Goal: Transaction & Acquisition: Obtain resource

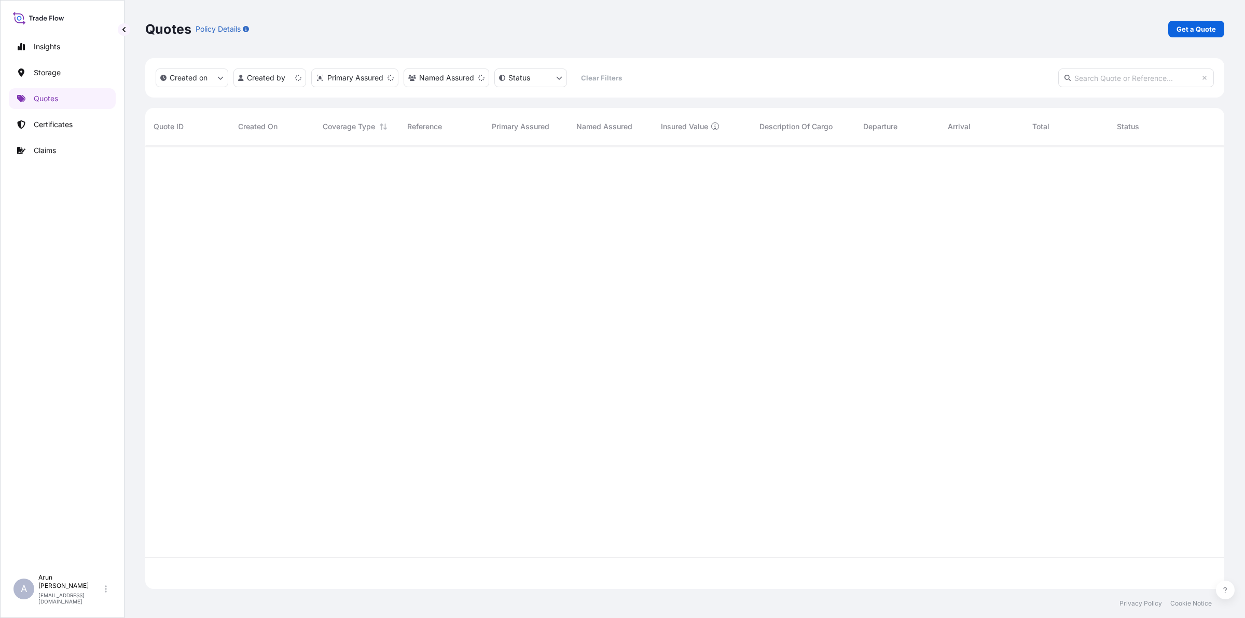
scroll to position [439, 1069]
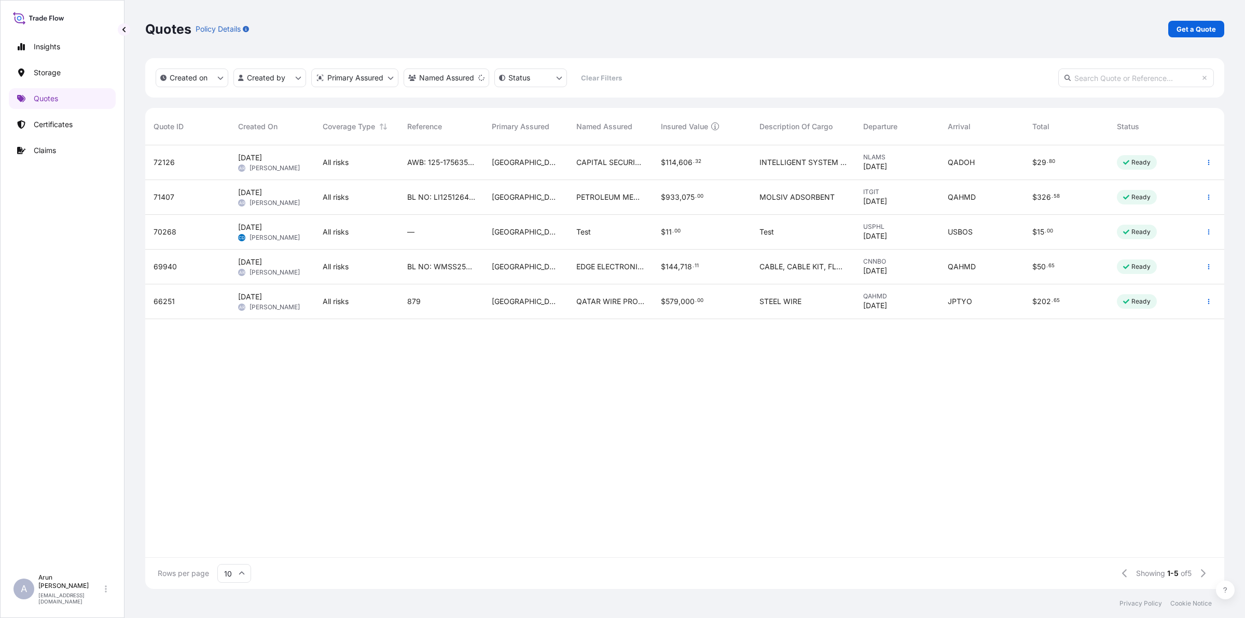
click at [605, 196] on span "PETROLEUM MECHANICAL TRADING CO" at bounding box center [610, 197] width 68 height 10
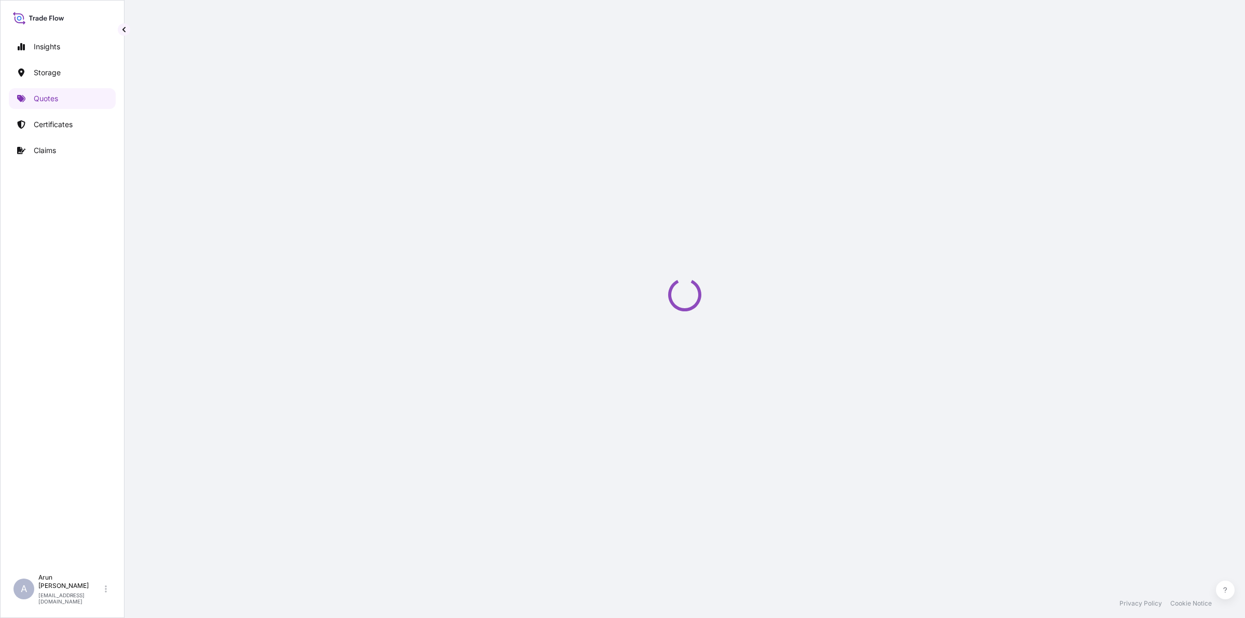
select select "Road / [GEOGRAPHIC_DATA]"
select select "Water"
select select "Road / [GEOGRAPHIC_DATA]"
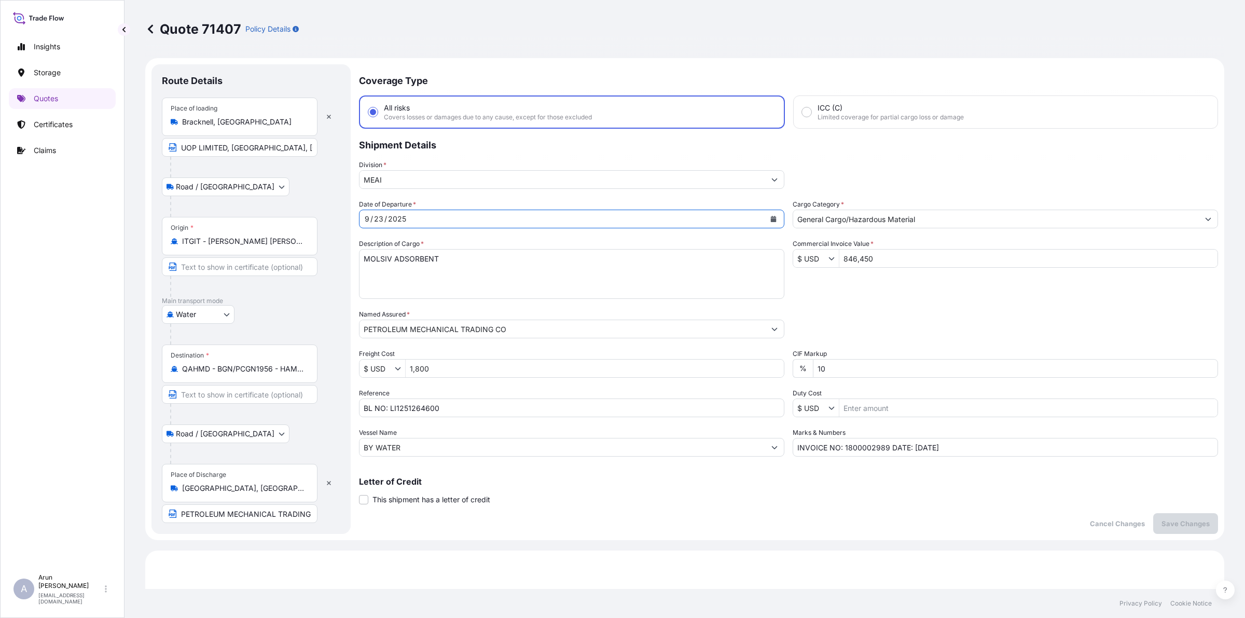
click at [771, 213] on button "Calendar" at bounding box center [773, 219] width 17 height 17
drag, startPoint x: 820, startPoint y: 368, endPoint x: 768, endPoint y: 370, distance: 51.9
click at [768, 370] on div "Date of Departure * [DATE] Cargo Category * General Cargo/Hazardous Material De…" at bounding box center [788, 327] width 859 height 257
click at [913, 366] on input "10" at bounding box center [1015, 368] width 405 height 19
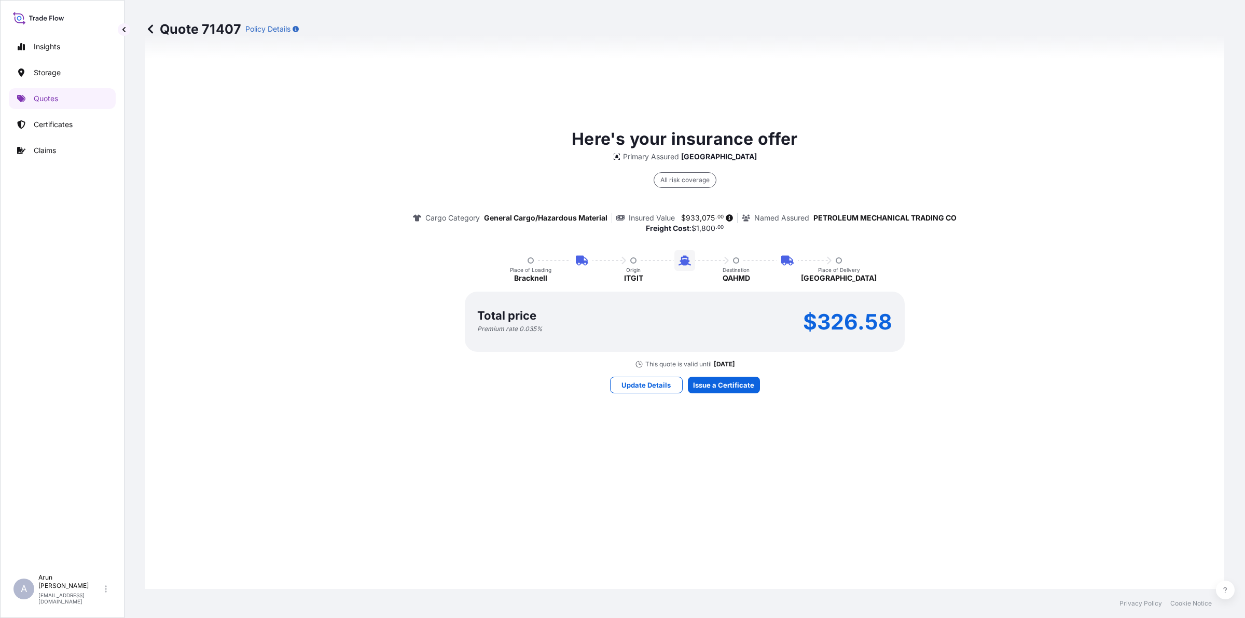
scroll to position [713, 0]
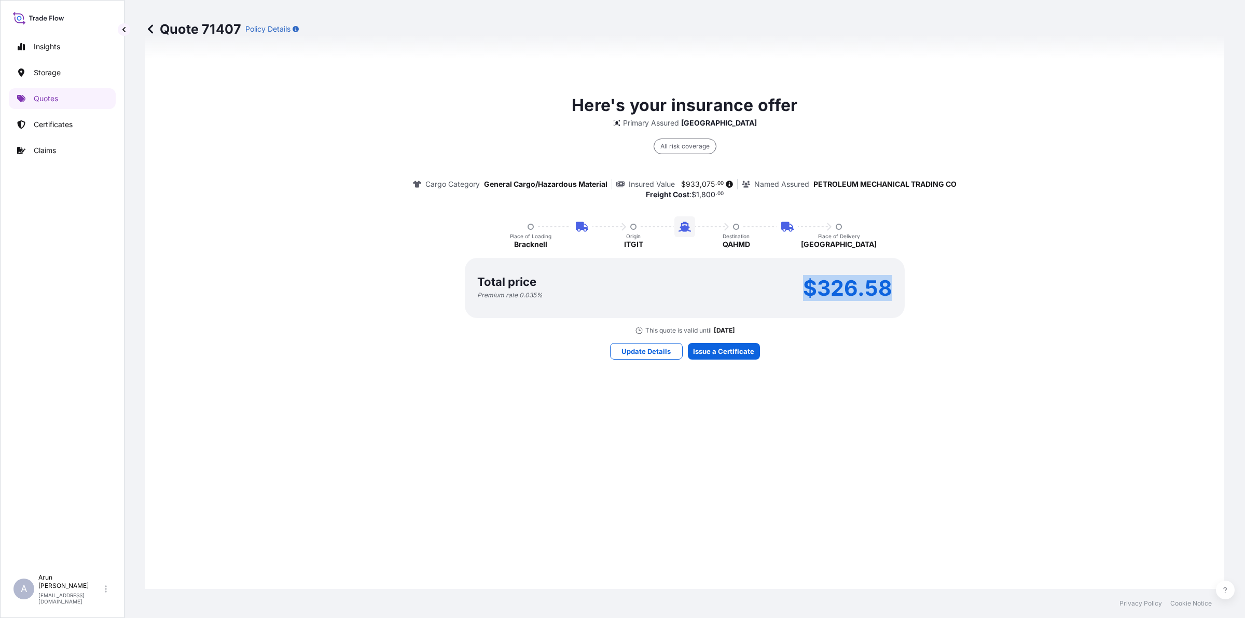
drag, startPoint x: 792, startPoint y: 284, endPoint x: 926, endPoint y: 293, distance: 134.1
click at [926, 293] on div "Here's your insurance offer Primary Assured Qatar All risk coverage Cargo Categ…" at bounding box center [685, 214] width 1050 height 242
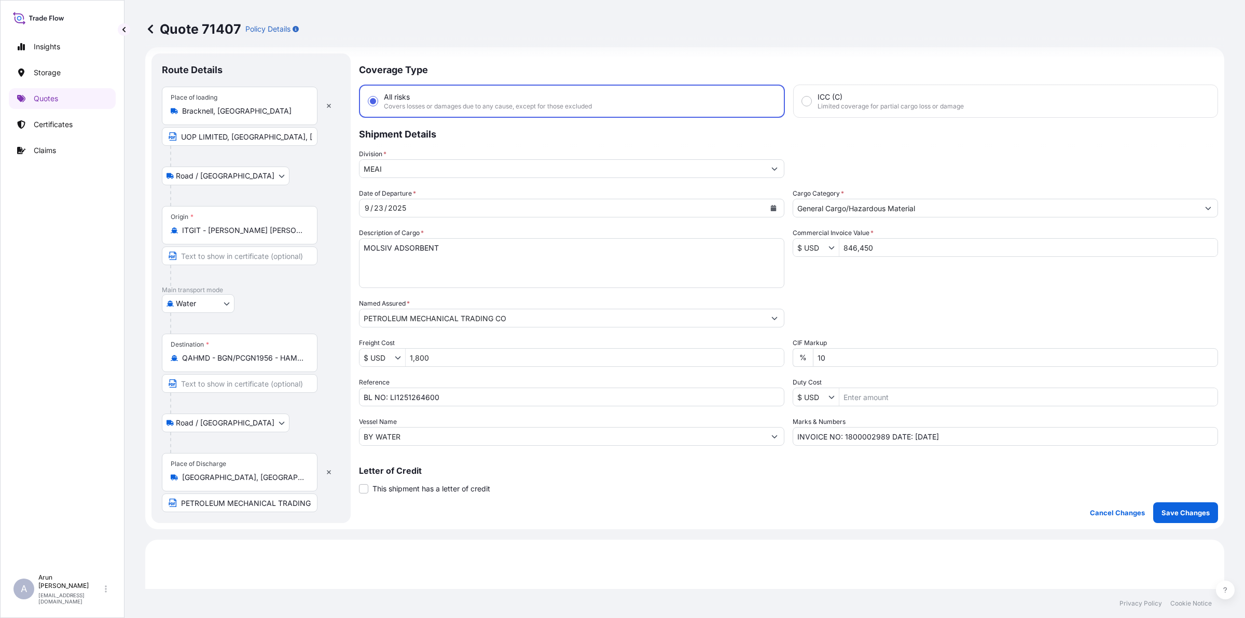
scroll to position [0, 0]
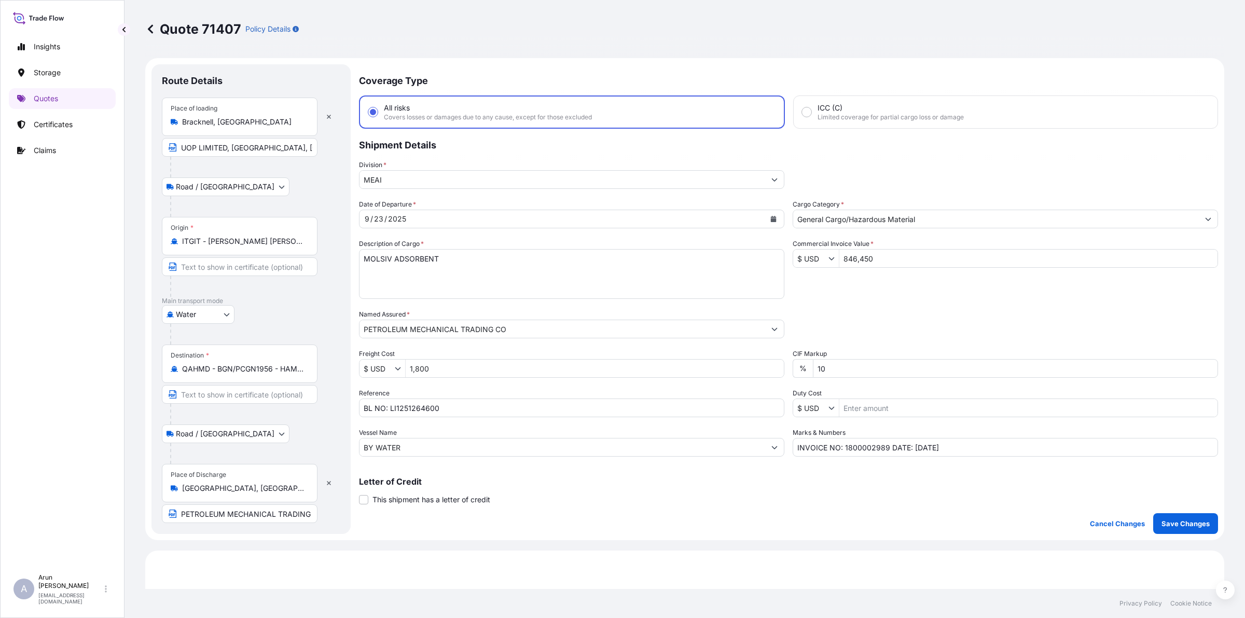
click at [906, 257] on input "846,450" at bounding box center [1028, 258] width 378 height 19
drag, startPoint x: 857, startPoint y: 444, endPoint x: 866, endPoint y: 446, distance: 9.7
click at [866, 446] on input "INVOICE NO: 1800002989 DATE: [DATE]" at bounding box center [1004, 447] width 425 height 19
click at [885, 448] on input "INVOICE NO: 1800002989 DATE: [DATE]" at bounding box center [1004, 447] width 425 height 19
click at [913, 447] on input "INVOICE NO: 1800002989 DATE: [DATE]" at bounding box center [1004, 447] width 425 height 19
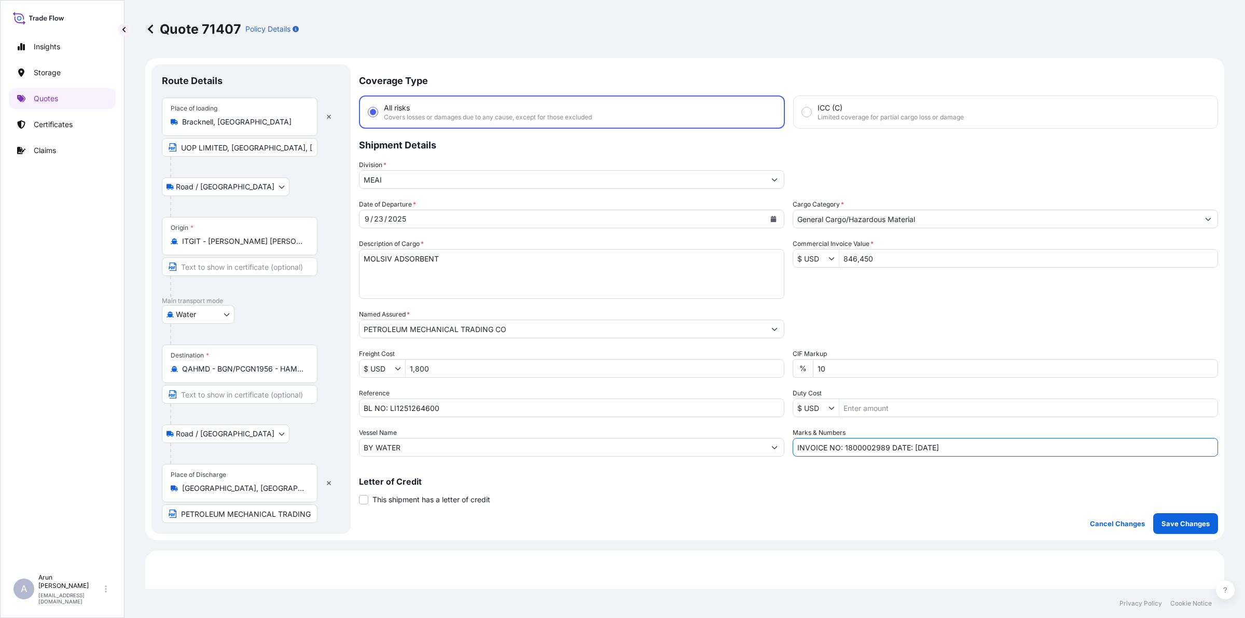
click at [998, 449] on input "INVOICE NO: 1800002989 DATE: [DATE]" at bounding box center [1004, 447] width 425 height 19
type input "INVOICE NO: 1800002989 DATE: [DATE]"
click at [1181, 520] on p "Save Changes" at bounding box center [1185, 523] width 48 height 10
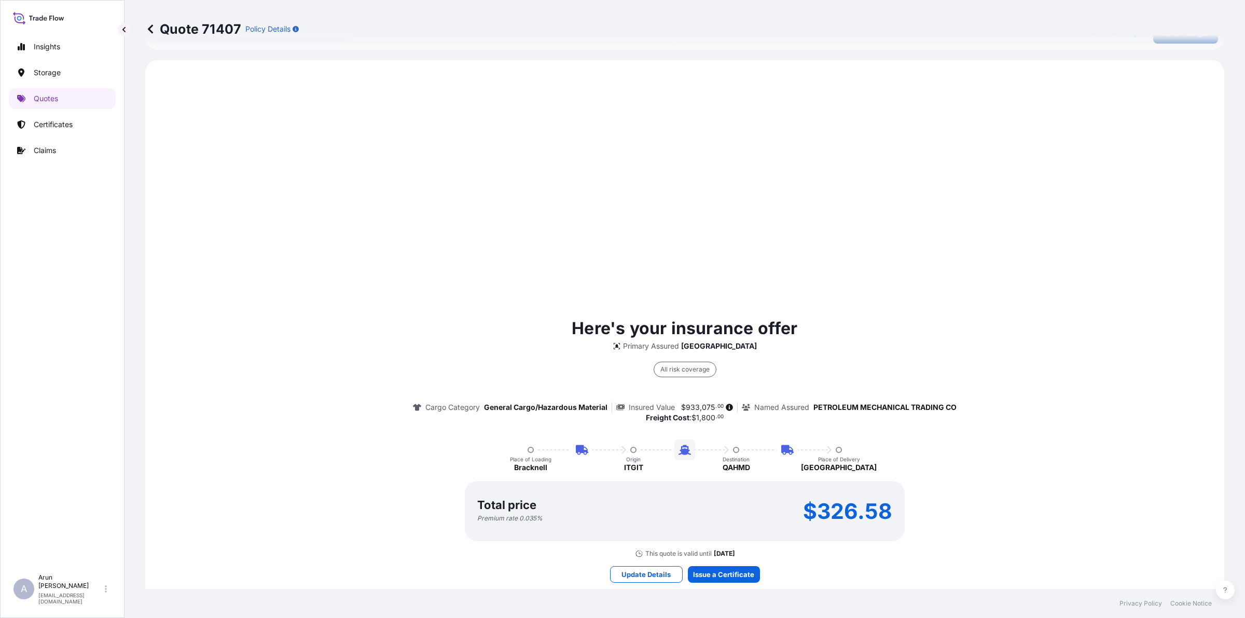
scroll to position [498, 0]
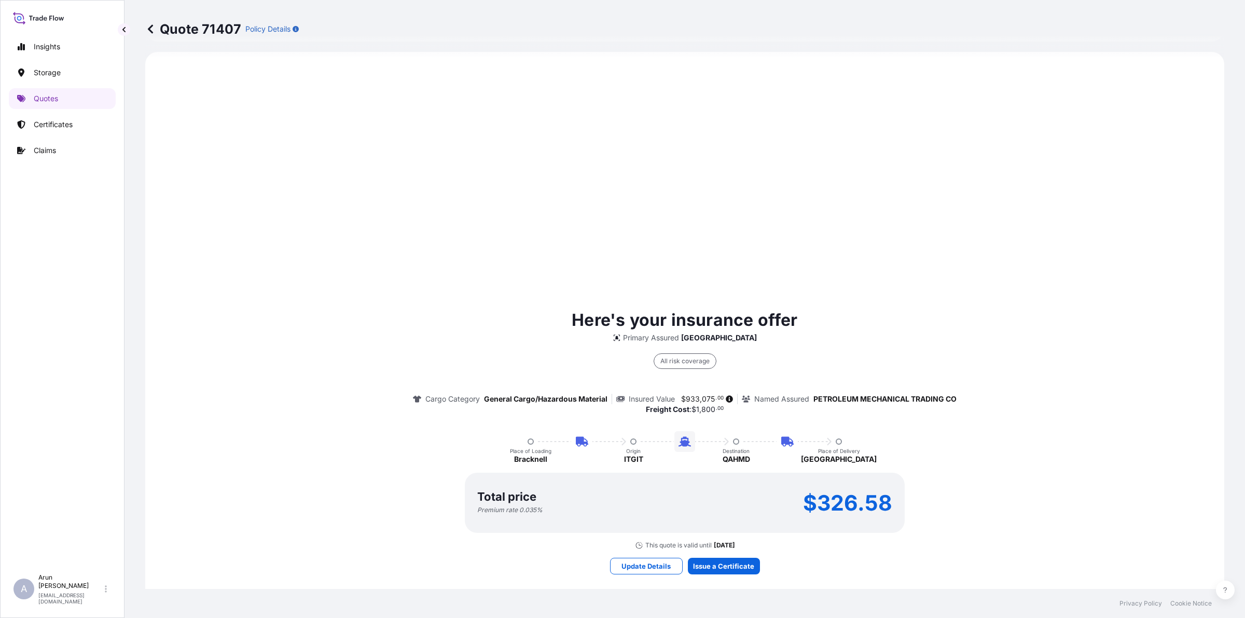
select select "Road / [GEOGRAPHIC_DATA]"
select select "Water"
select select "Road / [GEOGRAPHIC_DATA]"
type input "$ USD"
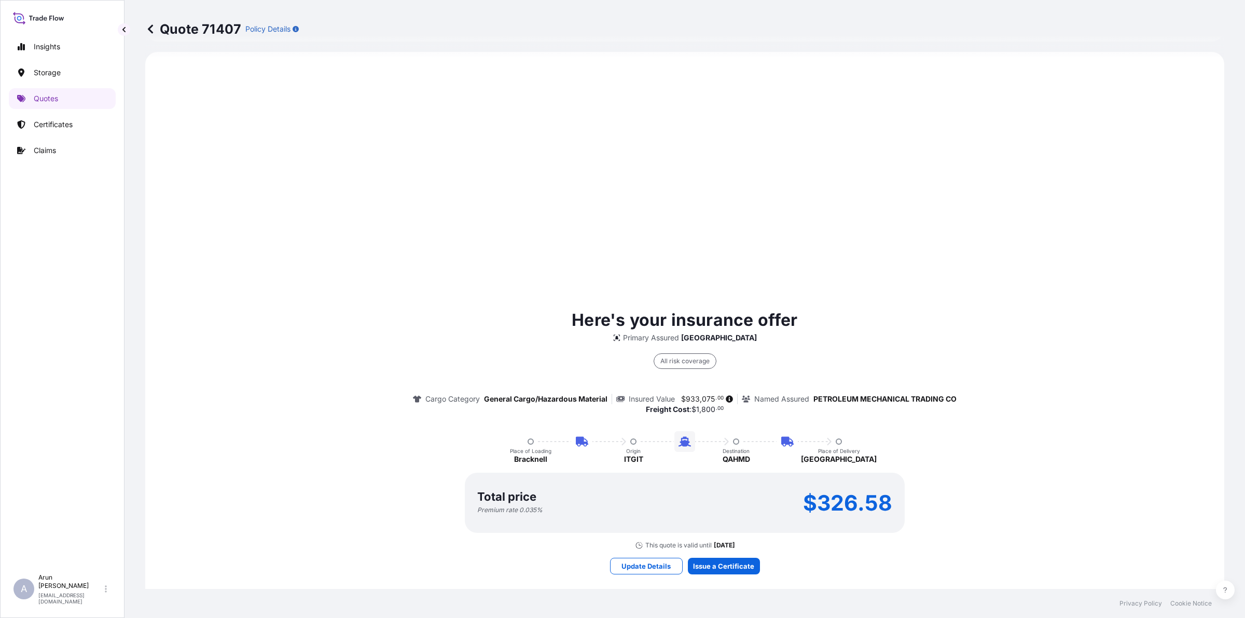
type input "$ USD"
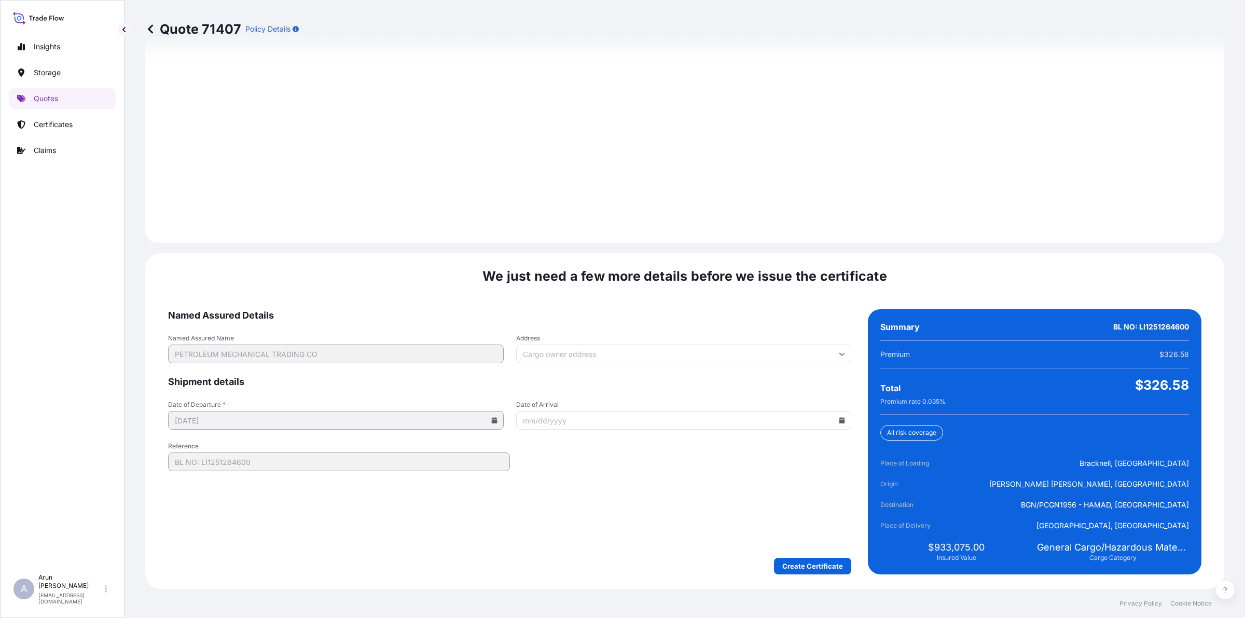
scroll to position [1433, 0]
click at [535, 355] on input "Address" at bounding box center [684, 353] width 336 height 19
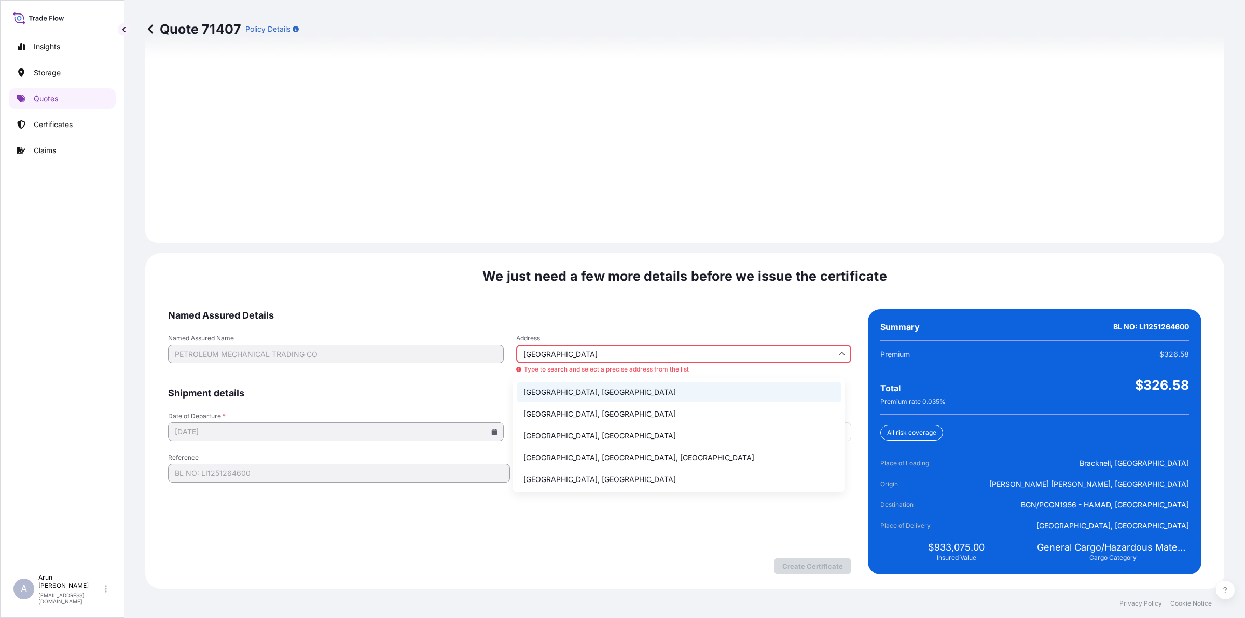
click at [561, 390] on li "[GEOGRAPHIC_DATA], [GEOGRAPHIC_DATA]" at bounding box center [679, 392] width 324 height 20
type input "[GEOGRAPHIC_DATA], [GEOGRAPHIC_DATA]"
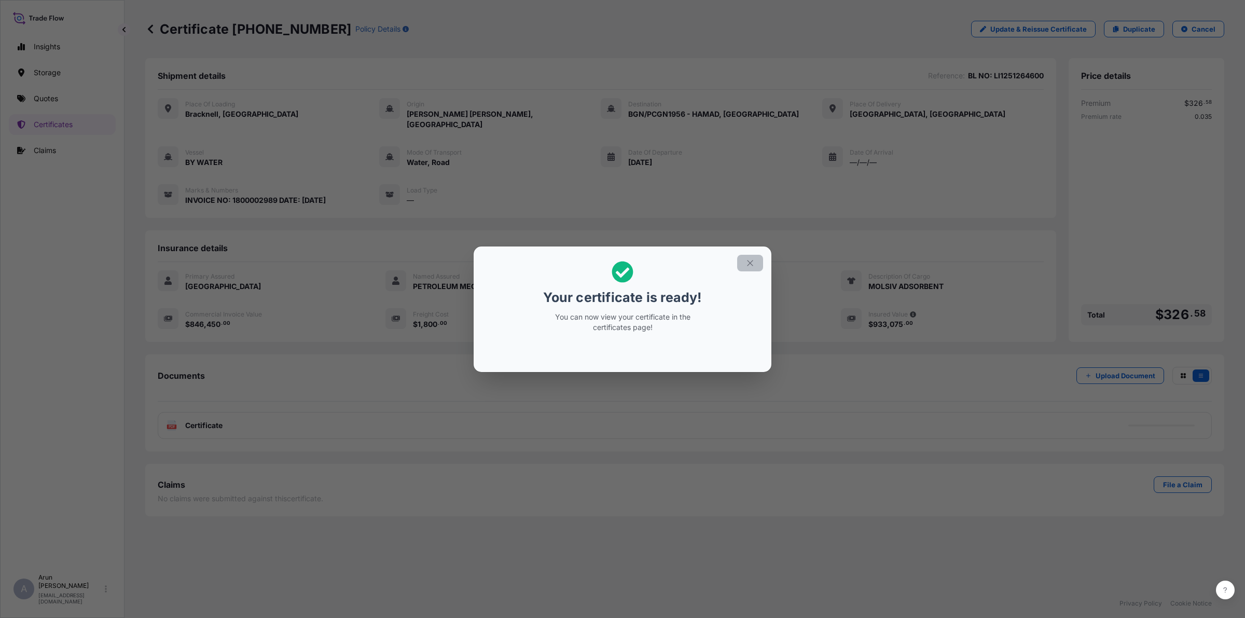
click at [750, 264] on icon "button" at bounding box center [749, 262] width 9 height 9
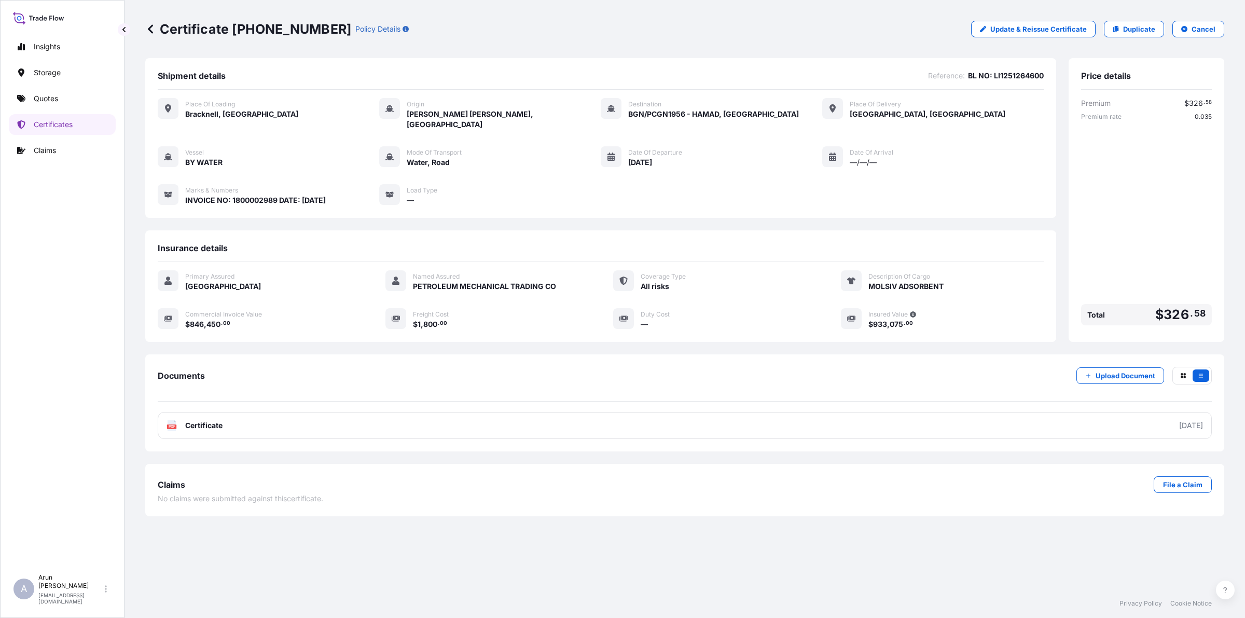
click at [213, 418] on link "PDF Certificate [DATE]" at bounding box center [685, 425] width 1054 height 27
